Goal: Find specific page/section: Find specific page/section

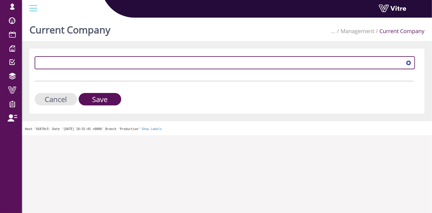
click at [105, 61] on span at bounding box center [220, 62] width 368 height 11
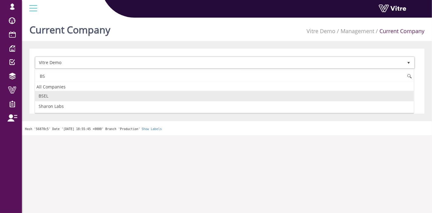
click at [85, 99] on li "BSEL" at bounding box center [224, 96] width 379 height 10
type input "BS"
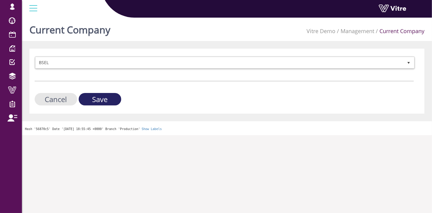
click at [98, 96] on input "Save" at bounding box center [100, 99] width 43 height 12
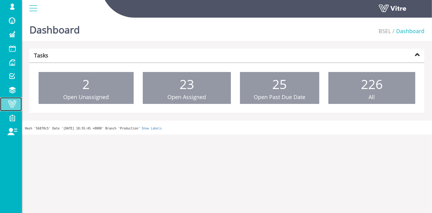
click at [12, 102] on span at bounding box center [12, 103] width 15 height 7
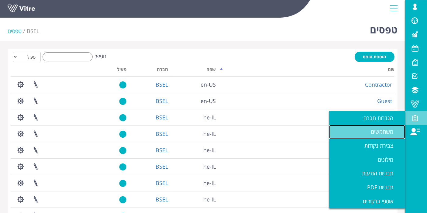
click at [375, 133] on span "משתמשים" at bounding box center [386, 131] width 30 height 7
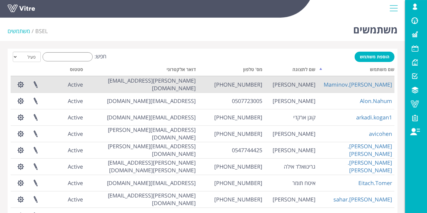
click at [120, 84] on td "Alexander.Maminov@bsel.co.il" at bounding box center [141, 84] width 113 height 16
click at [367, 87] on link "[PERSON_NAME].Maminov" at bounding box center [358, 84] width 68 height 7
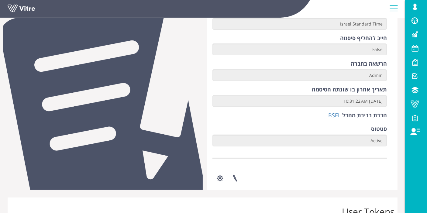
scroll to position [202, 0]
